Goal: Information Seeking & Learning: Learn about a topic

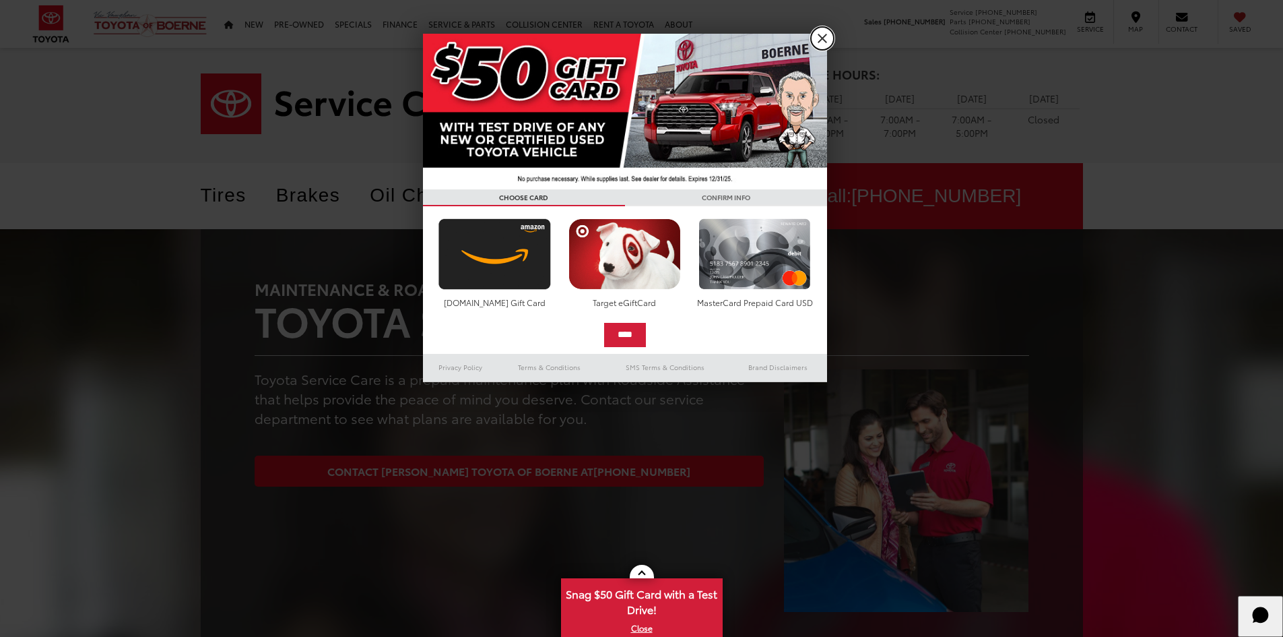
click at [820, 36] on link "X" at bounding box center [822, 38] width 23 height 23
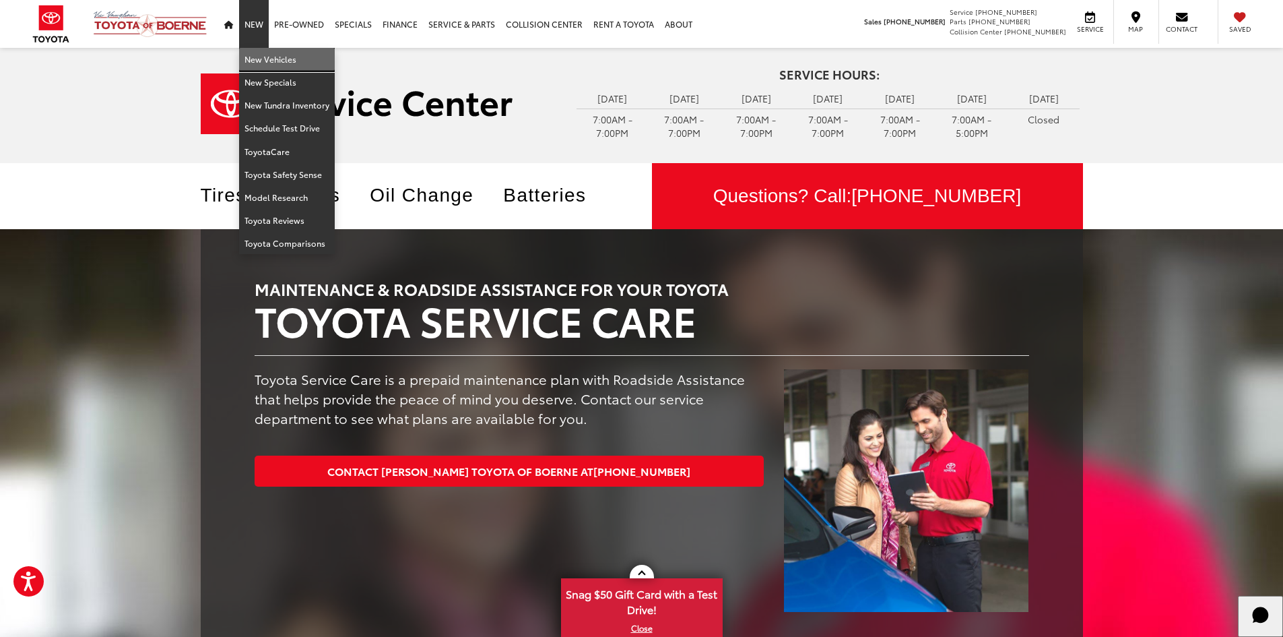
click at [258, 61] on link "New Vehicles" at bounding box center [287, 59] width 96 height 23
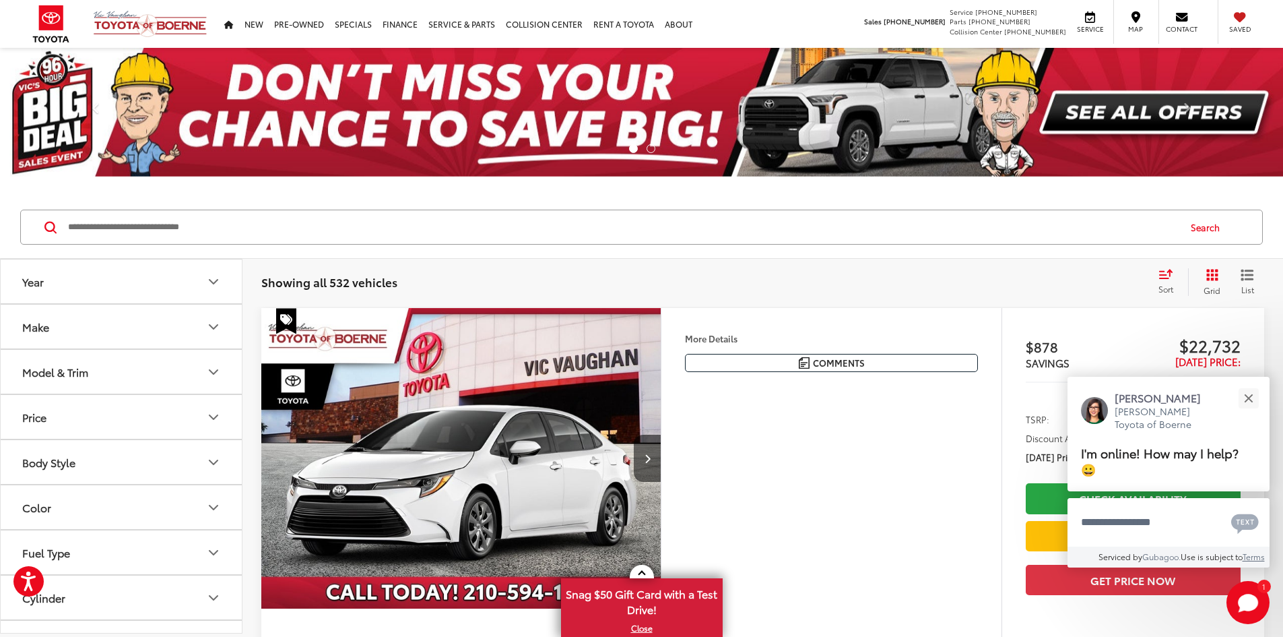
click at [130, 372] on button "Model & Trim" at bounding box center [122, 372] width 243 height 44
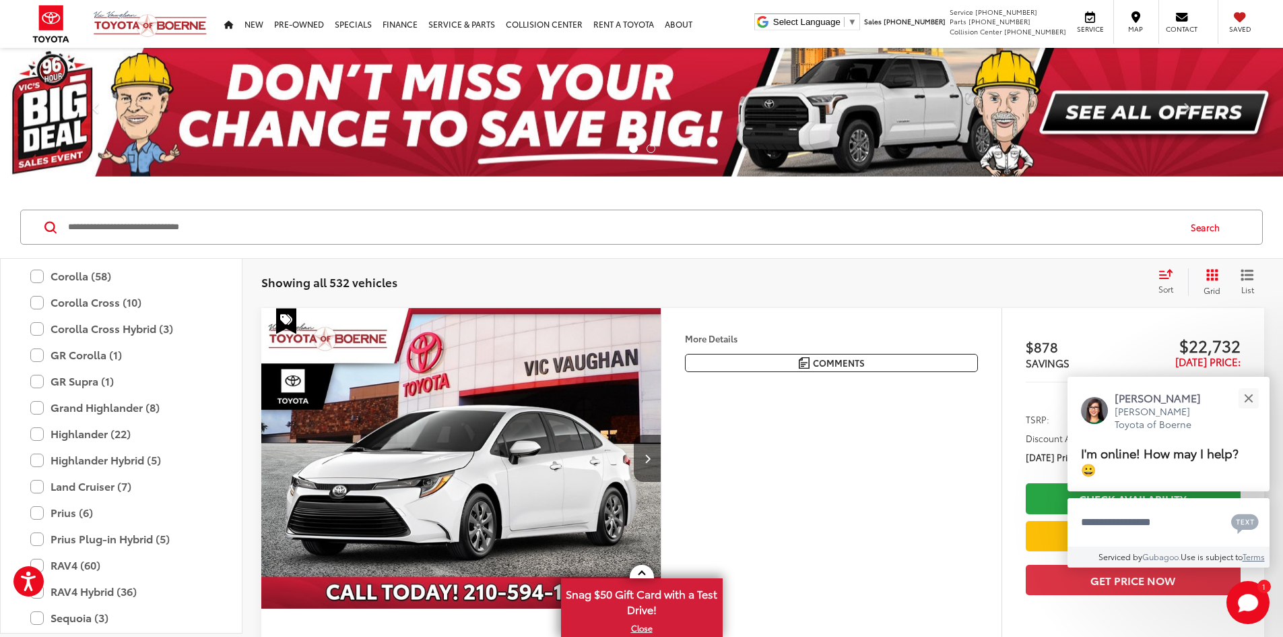
scroll to position [261, 0]
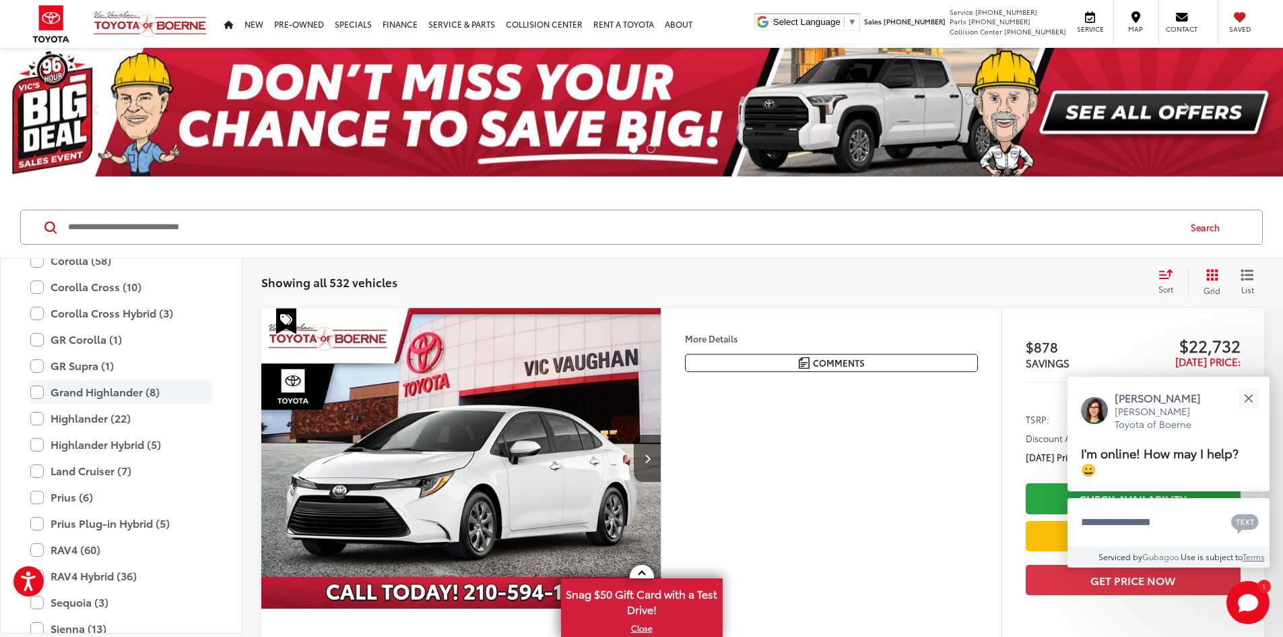
click at [35, 391] on label "Grand Highlander (8)" at bounding box center [121, 392] width 182 height 24
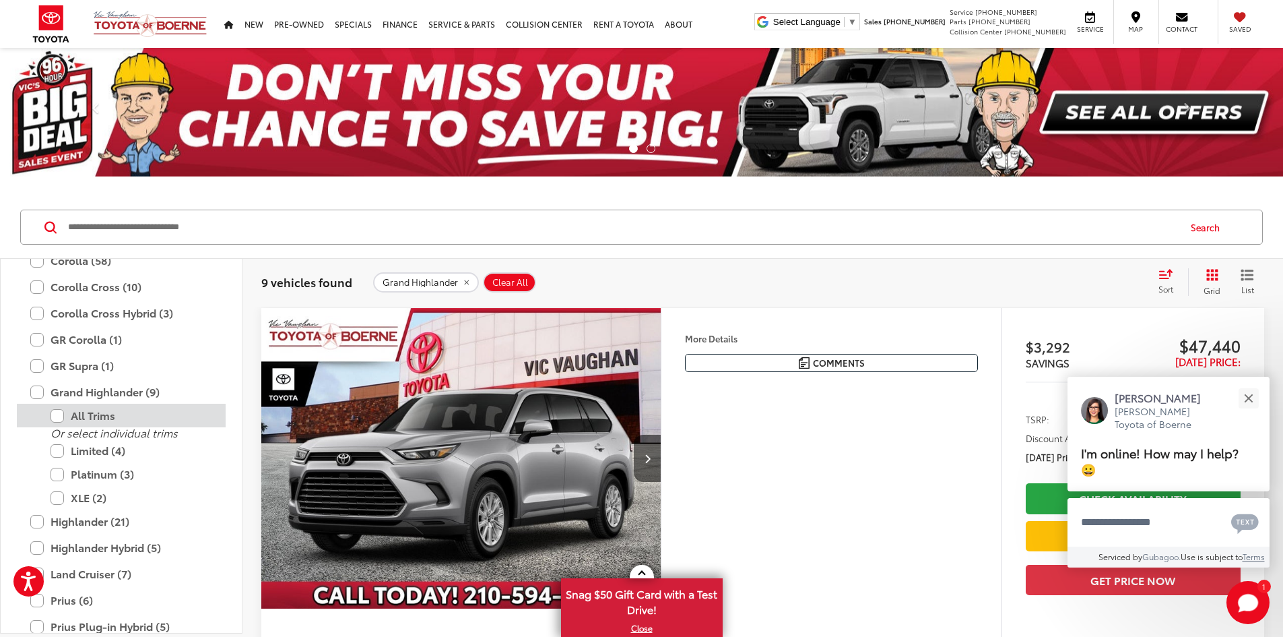
click at [52, 417] on label "All Trims" at bounding box center [132, 416] width 162 height 24
click at [60, 416] on label "All Trims" at bounding box center [132, 416] width 162 height 24
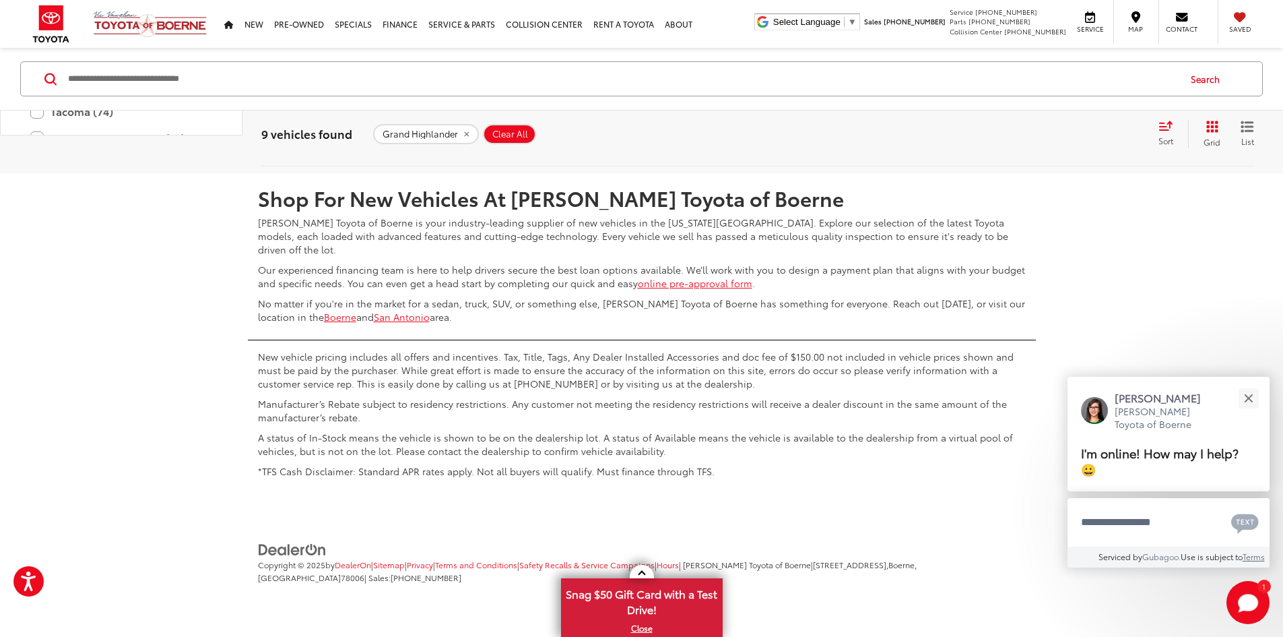
scroll to position [4837, 0]
